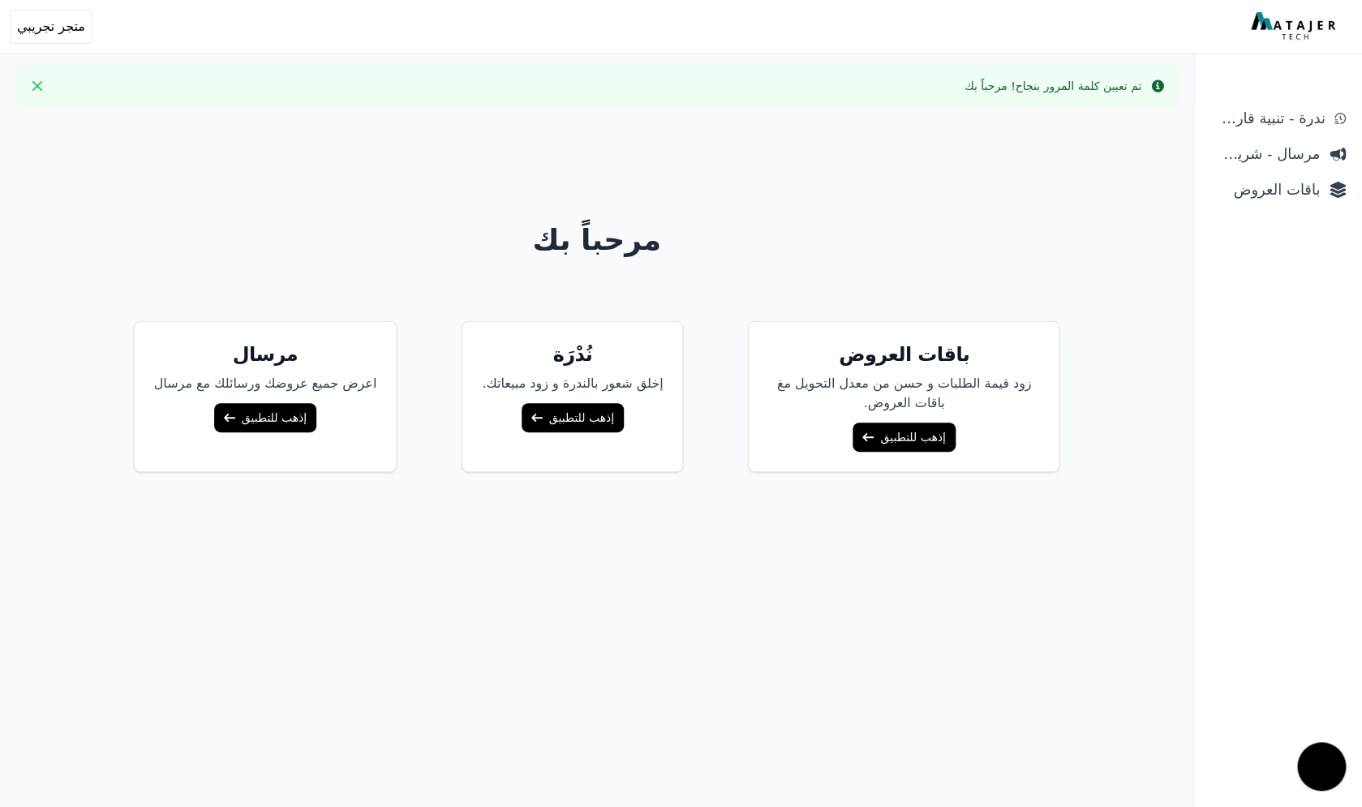
click at [870, 441] on link "إذهب للتطبيق" at bounding box center [903, 437] width 102 height 29
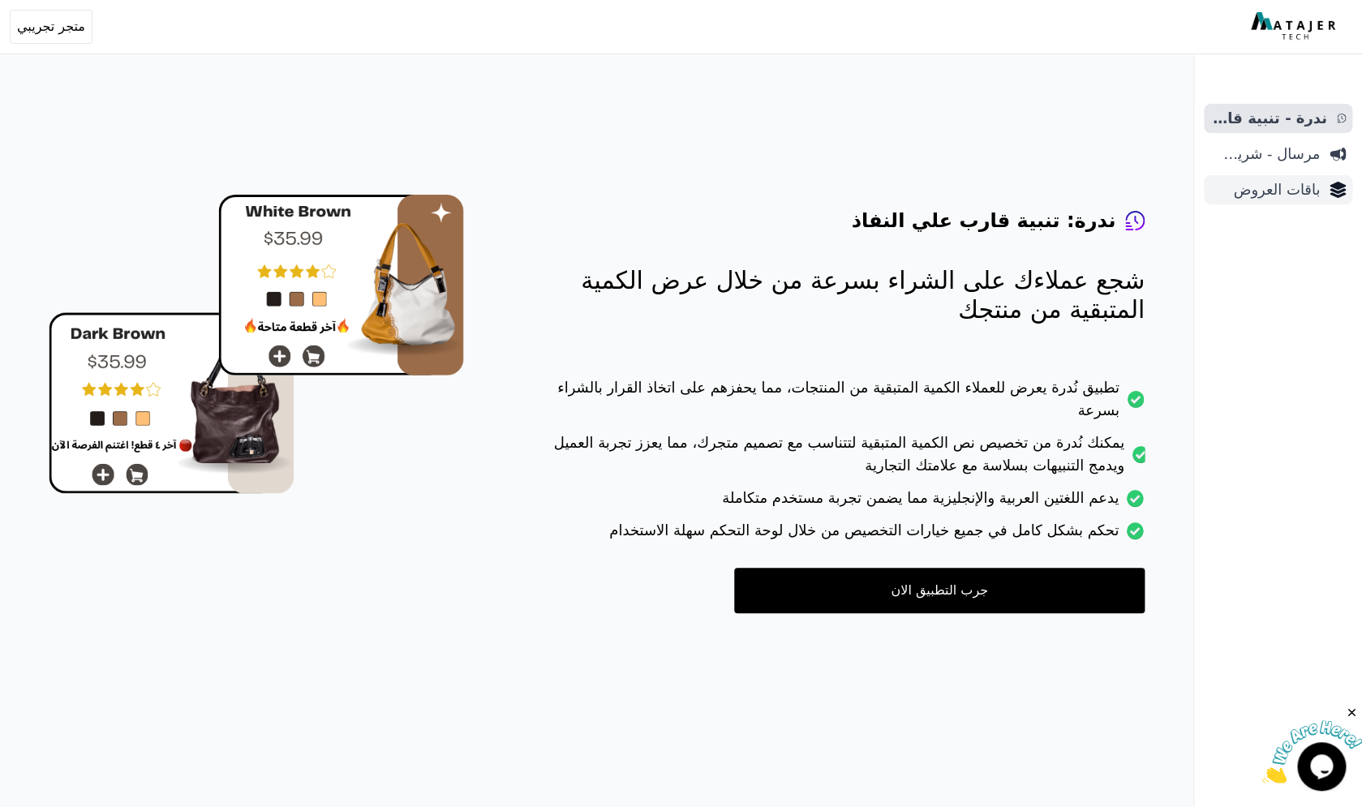
click at [1278, 182] on span "باقات العروض" at bounding box center [1264, 189] width 109 height 23
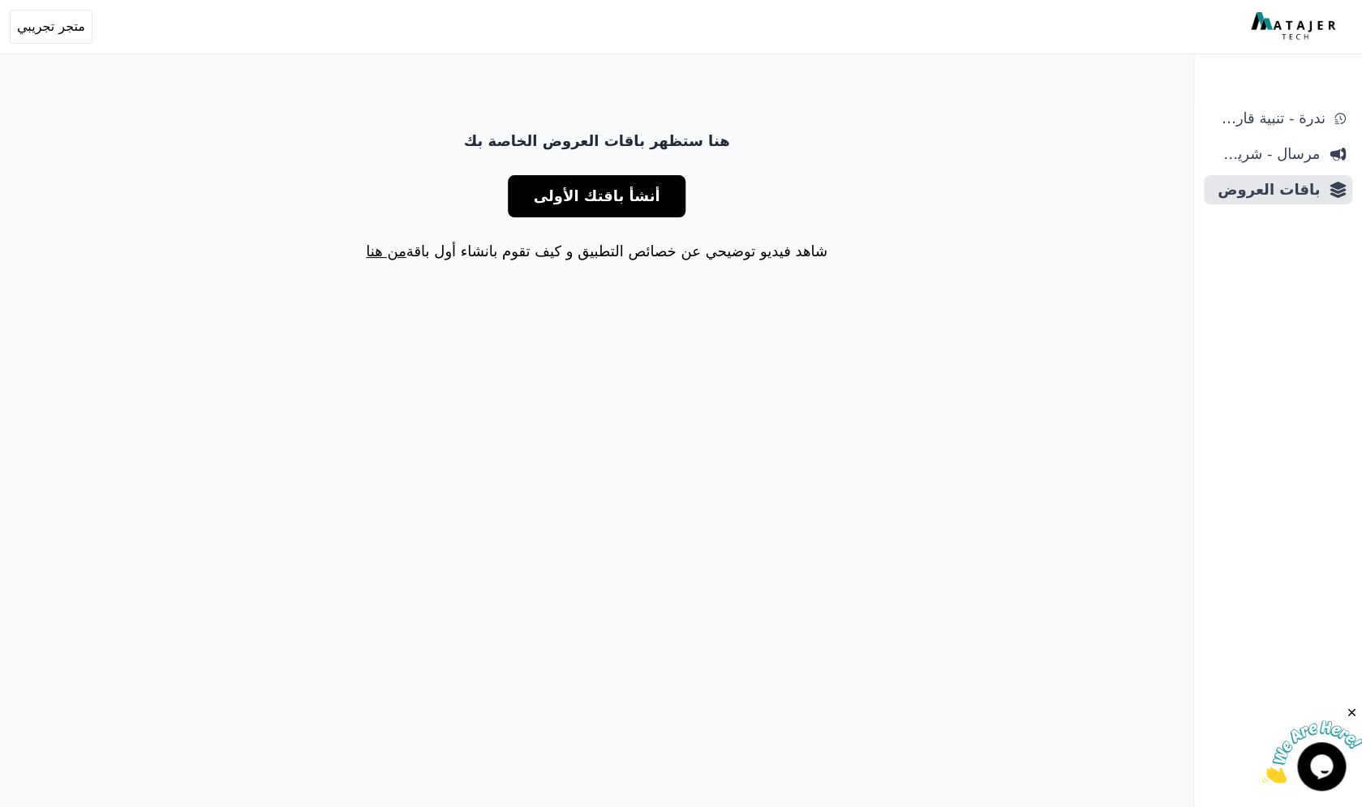
click at [600, 202] on span "أنشأ باقتك الأولى" at bounding box center [597, 196] width 127 height 23
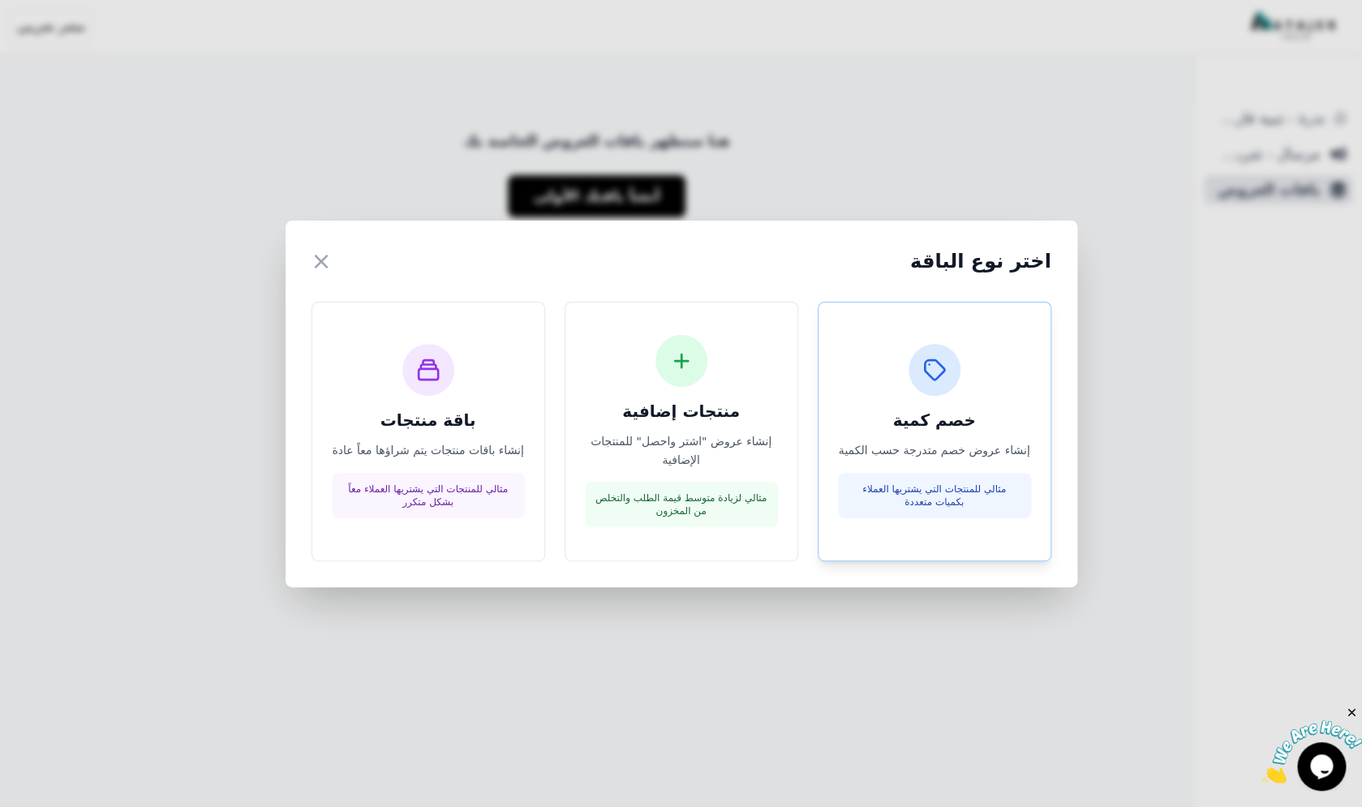
click at [859, 375] on div "خصم كمية إنشاء عروض خصم متدرجة حسب الكمية مثالي للمنتجات التي يشتريها العملاء ب…" at bounding box center [934, 431] width 193 height 174
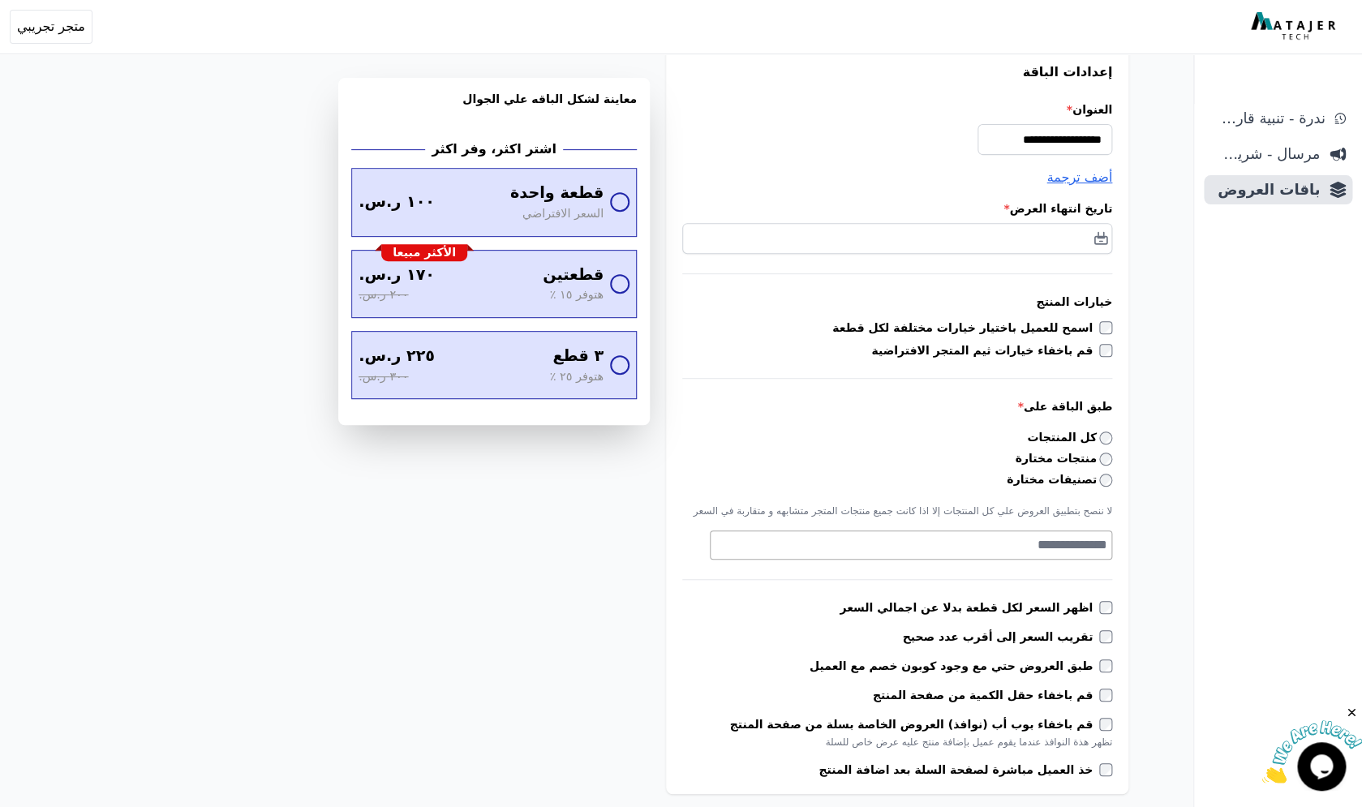
scroll to position [242, 0]
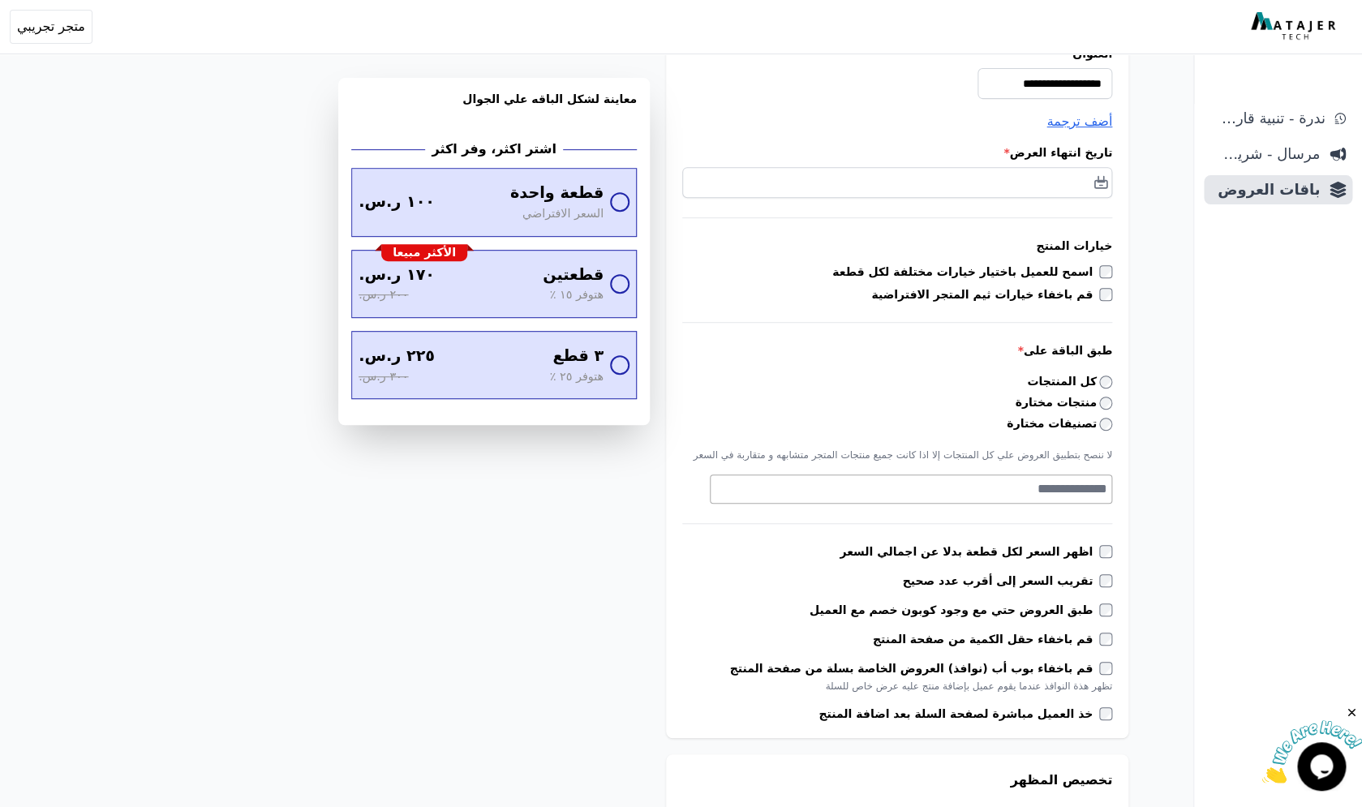
click at [1060, 422] on label "تصنيفات مختارة" at bounding box center [1059, 423] width 105 height 17
click at [1028, 483] on textarea "Search" at bounding box center [909, 488] width 397 height 19
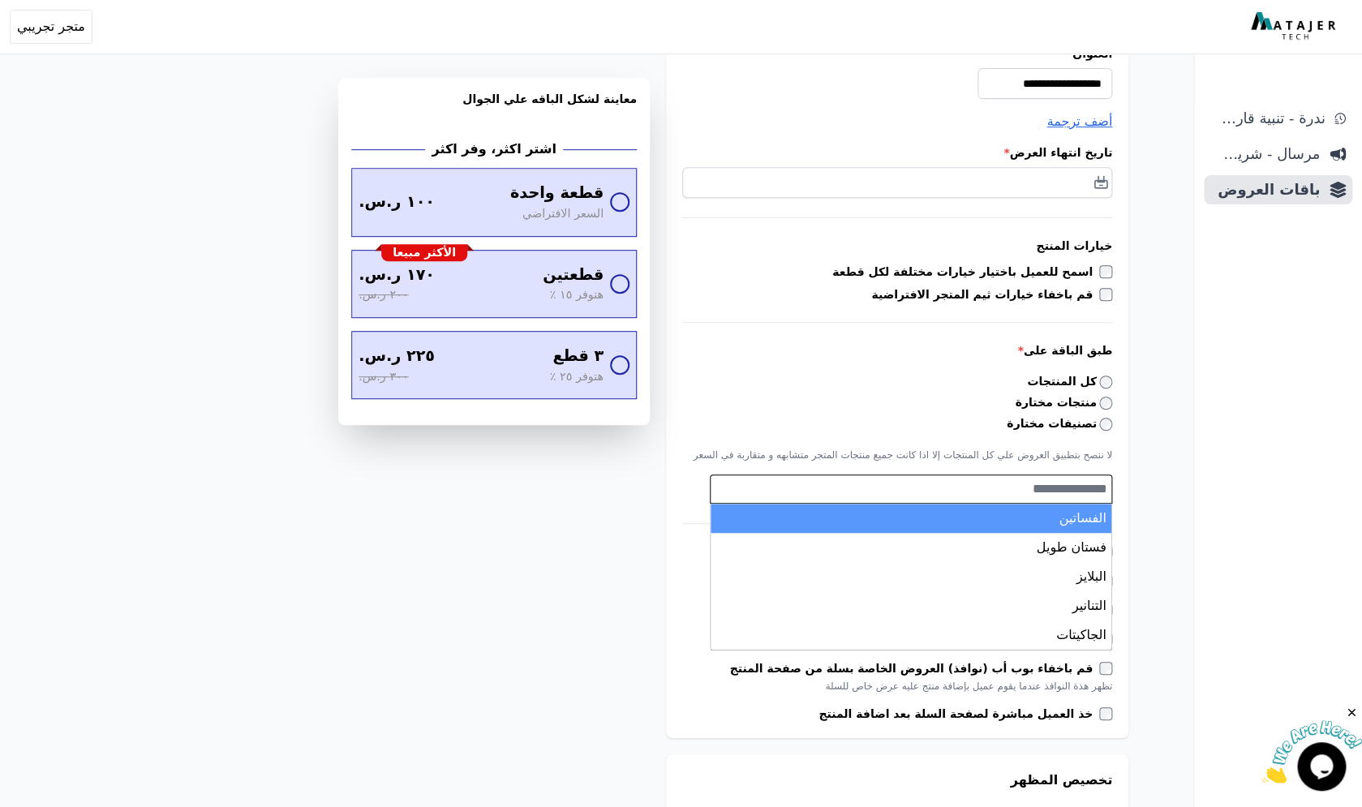
click at [1122, 466] on div "**********" at bounding box center [897, 364] width 462 height 748
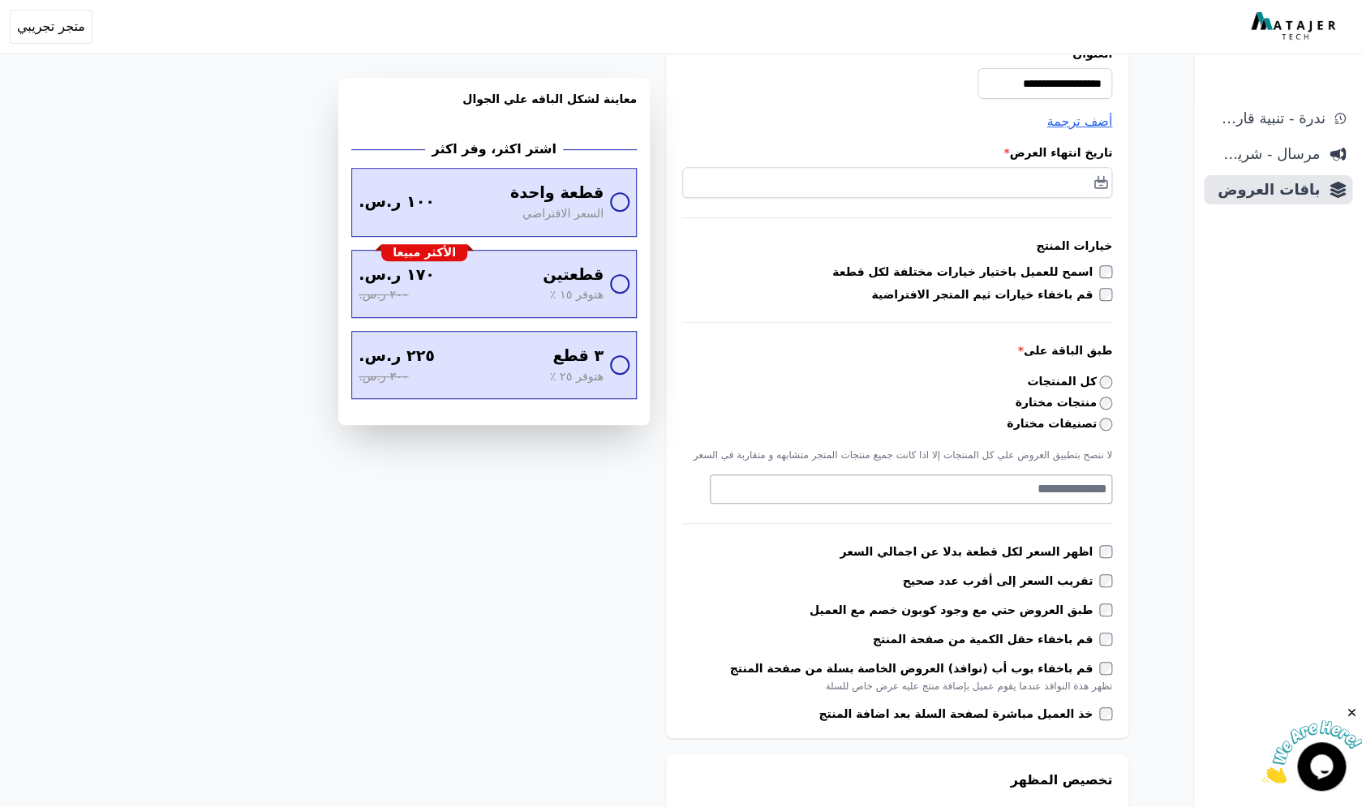
click at [1049, 487] on textarea "Search" at bounding box center [909, 488] width 397 height 19
type textarea "*"
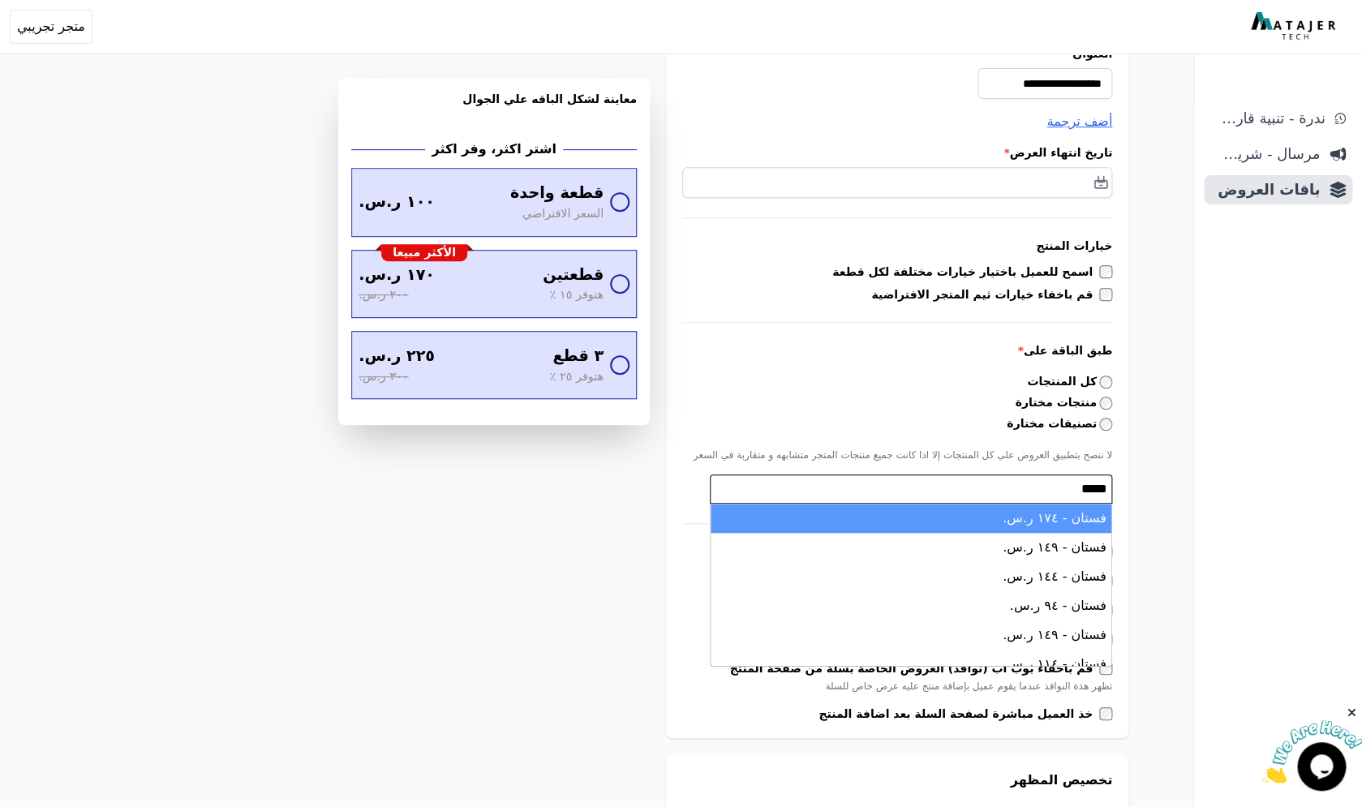
type textarea "*****"
